Goal: Task Accomplishment & Management: Use online tool/utility

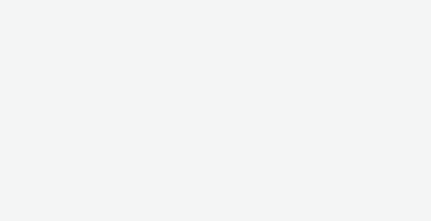
select select "ac009755-aa48-4799-8050-7a339a378eb8"
select select "79162ed7-0017-4339-93b0-3399b708648f"
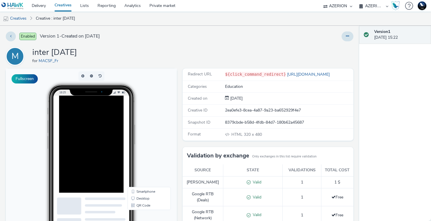
click at [110, 166] on div at bounding box center [105, 164] width 92 height 138
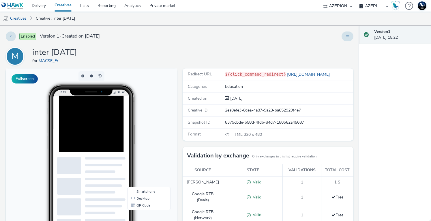
scroll to position [144, 0]
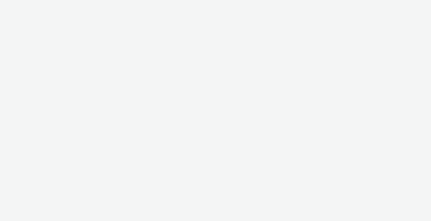
select select "ac009755-aa48-4799-8050-7a339a378eb8"
select select "79162ed7-0017-4339-93b0-3399b708648f"
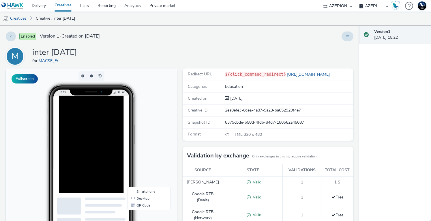
click at [156, 157] on body "16:33 Smartphone Desktop QR Code" at bounding box center [91, 186] width 171 height 237
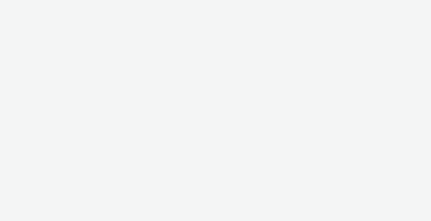
select select "11a7df10-284f-415c-b52a-427acf4c31ae"
select select "75a9a1c6-4a3b-42a3-8a2e-a6fed47b6934"
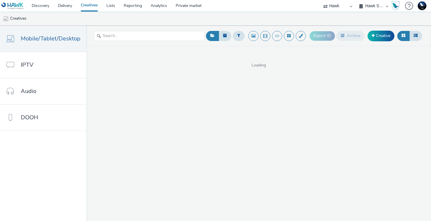
select select "11a7df10-284f-415c-b52a-427acf4c31ae"
select select "75a9a1c6-4a3b-42a3-8a2e-a6fed47b6934"
